Goal: Submit feedback/report problem

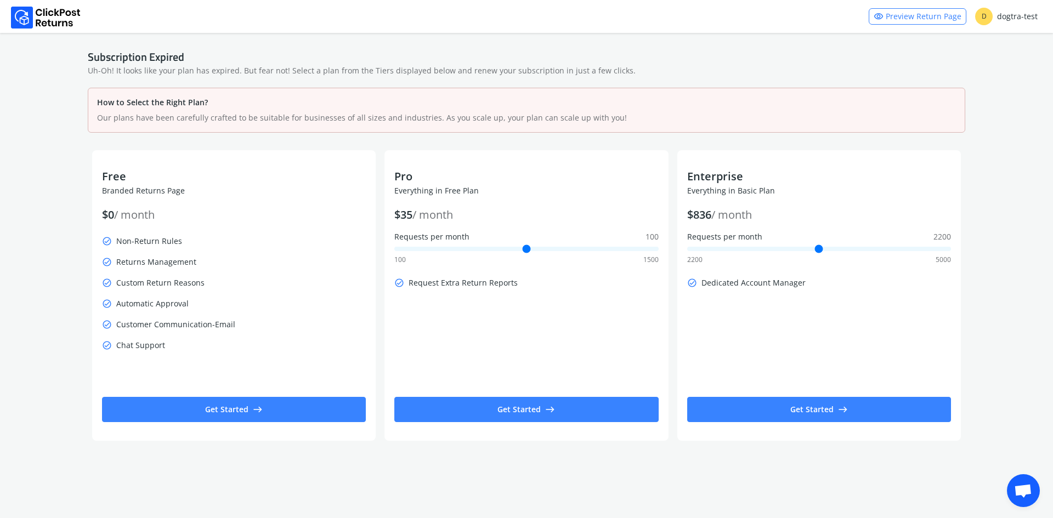
click at [1028, 498] on span "Open chat" at bounding box center [1023, 491] width 18 height 15
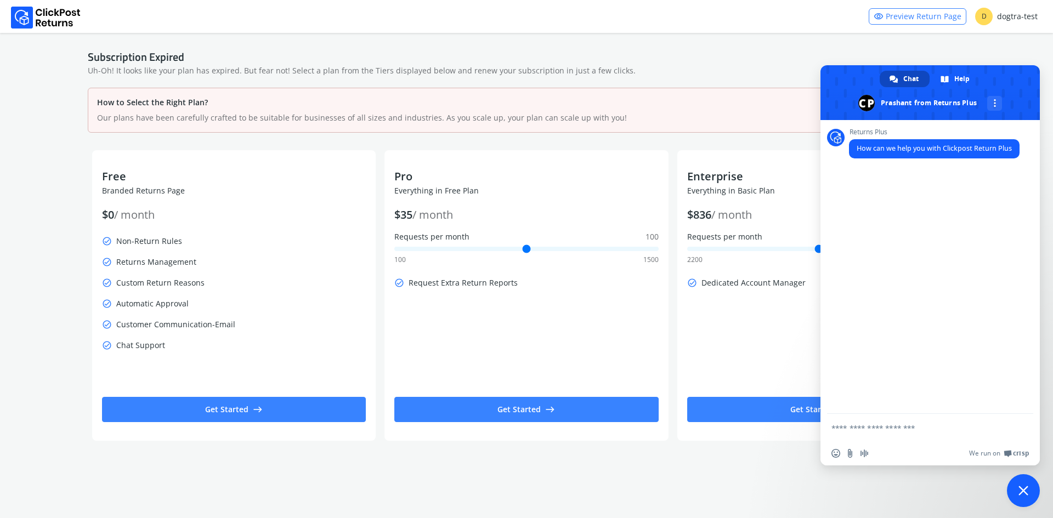
click at [881, 410] on div "Returns Plus How can we help you with Clickpost Return Plus" at bounding box center [929, 267] width 219 height 294
click at [887, 423] on textarea "Compose your message..." at bounding box center [917, 428] width 173 height 10
type textarea "*****"
click at [896, 431] on textarea "Compose your message..." at bounding box center [917, 428] width 173 height 10
click at [806, 53] on div "Subscription Expired" at bounding box center [526, 56] width 877 height 13
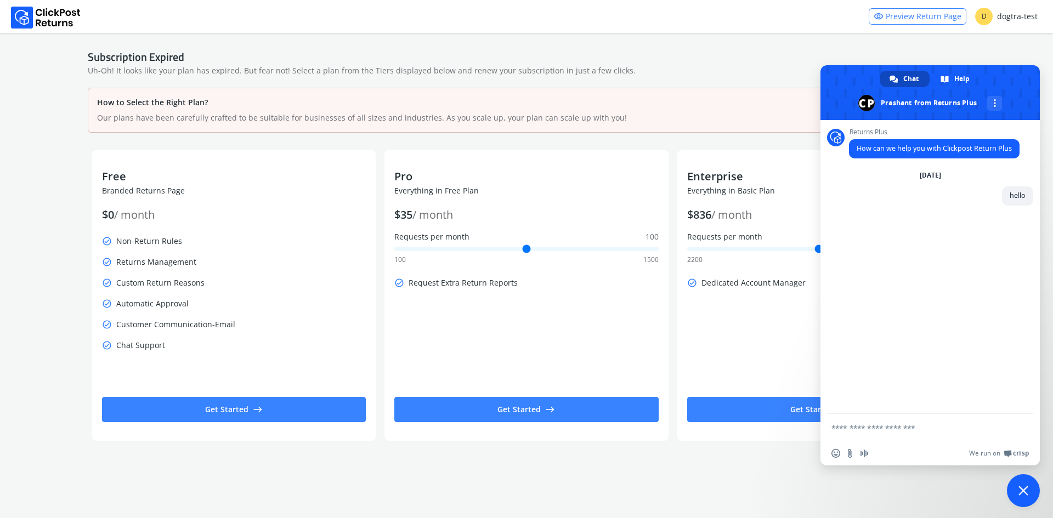
click at [1018, 487] on span "Close chat" at bounding box center [1023, 490] width 33 height 33
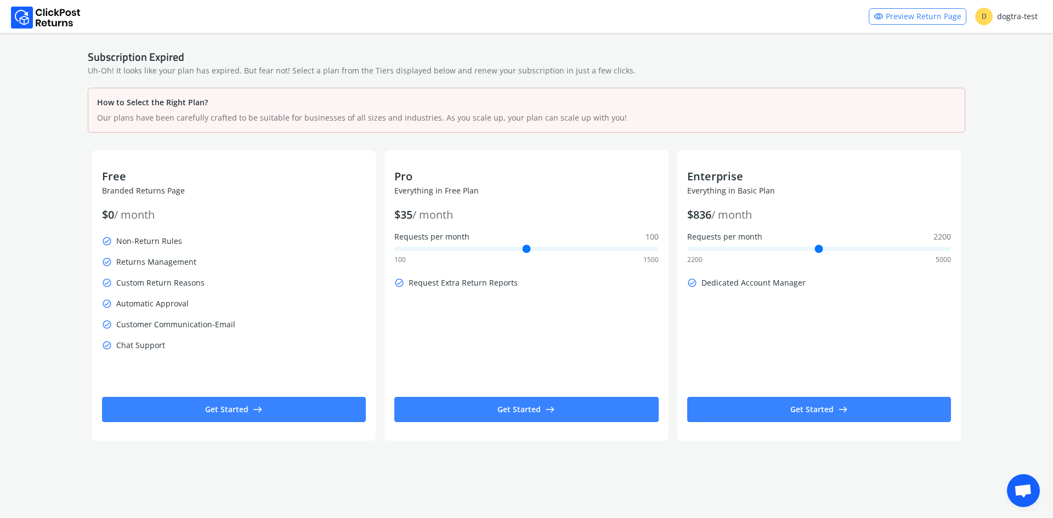
click at [1019, 485] on span "Open chat" at bounding box center [1023, 491] width 18 height 15
